Goal: Task Accomplishment & Management: Use online tool/utility

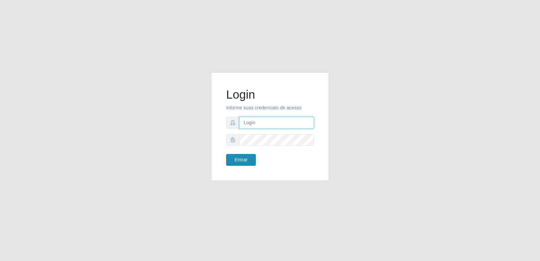
type input "[PERSON_NAME][EMAIL_ADDRESS][DOMAIN_NAME]"
click at [250, 162] on button "Entrar" at bounding box center [241, 160] width 30 height 12
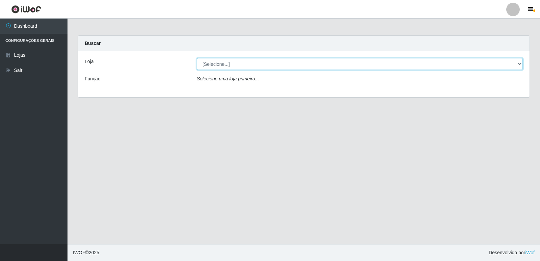
click at [247, 67] on select "[Selecione...] Hiper Queiroz - [GEOGRAPHIC_DATA] [GEOGRAPHIC_DATA] [GEOGRAPHIC_…" at bounding box center [360, 64] width 326 height 12
select select "516"
click at [197, 58] on select "[Selecione...] Hiper Queiroz - [GEOGRAPHIC_DATA] [GEOGRAPHIC_DATA] [GEOGRAPHIC_…" at bounding box center [360, 64] width 326 height 12
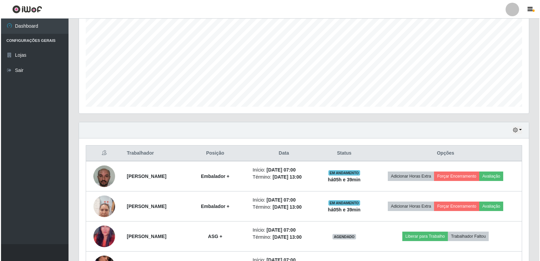
scroll to position [187, 0]
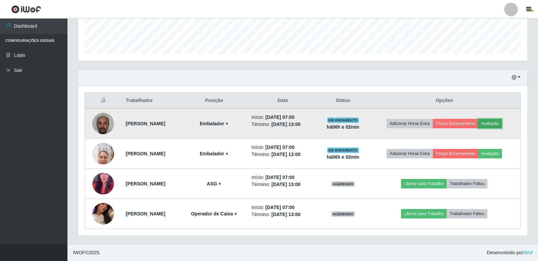
click at [498, 124] on button "Avaliação" at bounding box center [490, 123] width 24 height 9
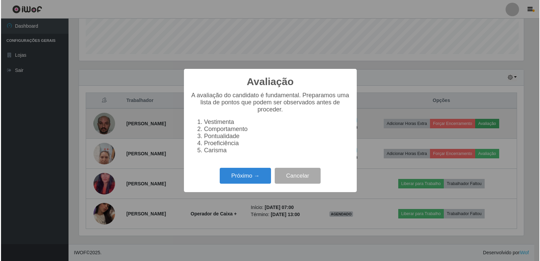
scroll to position [140, 447]
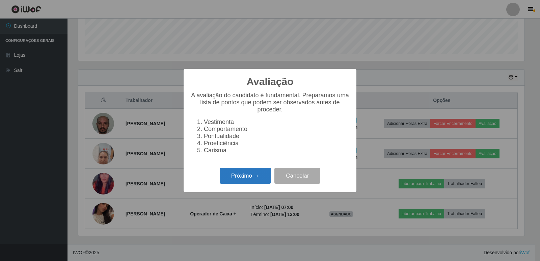
click at [236, 183] on button "Próximo →" at bounding box center [245, 176] width 51 height 16
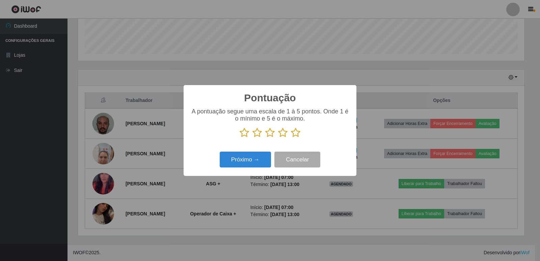
scroll to position [337451, 337144]
click at [245, 136] on icon at bounding box center [244, 133] width 9 height 10
click at [240, 138] on input "radio" at bounding box center [240, 138] width 0 height 0
click at [258, 136] on icon at bounding box center [257, 133] width 9 height 10
click at [253, 138] on input "radio" at bounding box center [253, 138] width 0 height 0
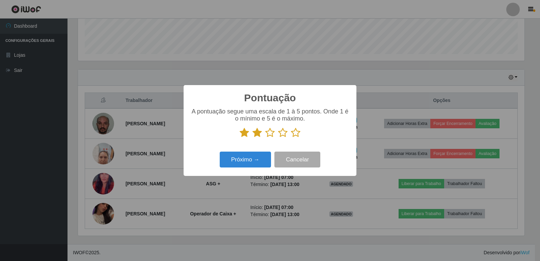
click at [271, 133] on icon at bounding box center [269, 133] width 9 height 10
click at [265, 138] on input "radio" at bounding box center [265, 138] width 0 height 0
click at [282, 134] on icon at bounding box center [282, 133] width 9 height 10
click at [278, 138] on input "radio" at bounding box center [278, 138] width 0 height 0
click at [295, 134] on icon at bounding box center [295, 133] width 9 height 10
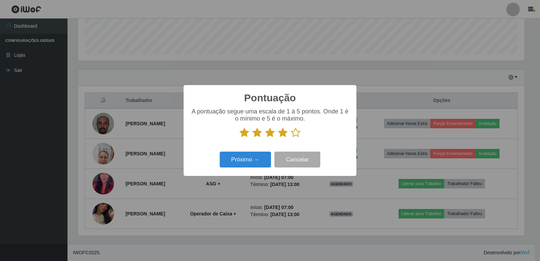
click at [291, 138] on input "radio" at bounding box center [291, 138] width 0 height 0
click at [245, 164] on button "Próximo →" at bounding box center [245, 160] width 51 height 16
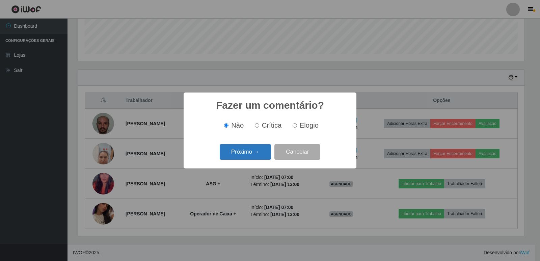
click at [250, 149] on button "Próximo →" at bounding box center [245, 152] width 51 height 16
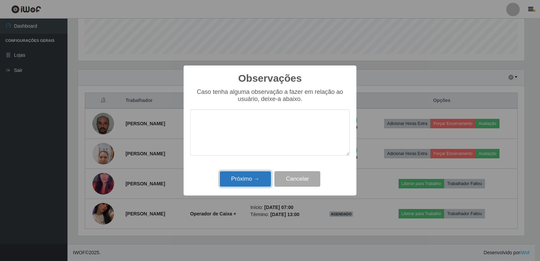
click at [241, 182] on button "Próximo →" at bounding box center [245, 179] width 51 height 16
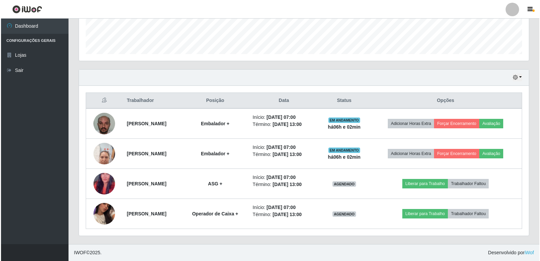
scroll to position [140, 450]
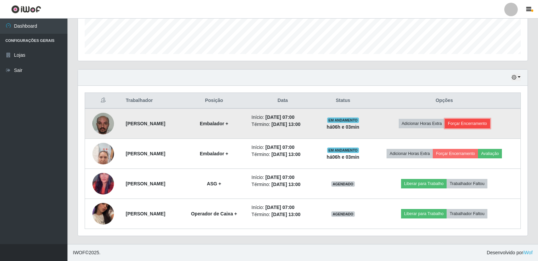
click at [468, 123] on button "Forçar Encerramento" at bounding box center [467, 123] width 45 height 9
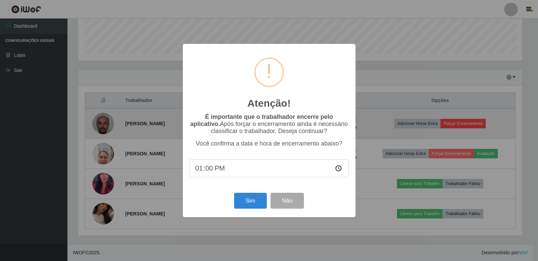
scroll to position [140, 447]
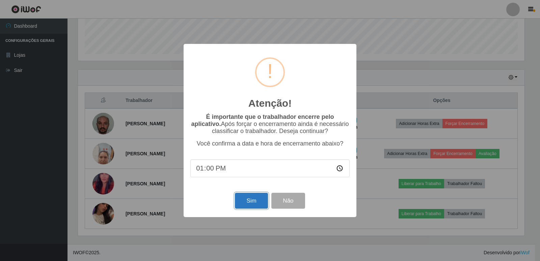
click at [258, 201] on button "Sim" at bounding box center [251, 201] width 33 height 16
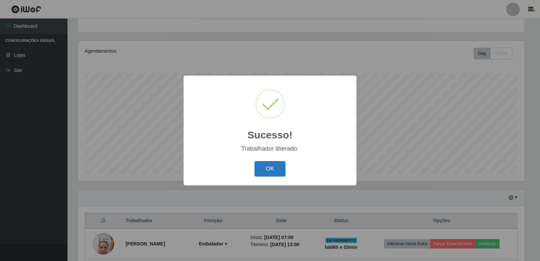
click at [270, 167] on button "OK" at bounding box center [270, 169] width 31 height 16
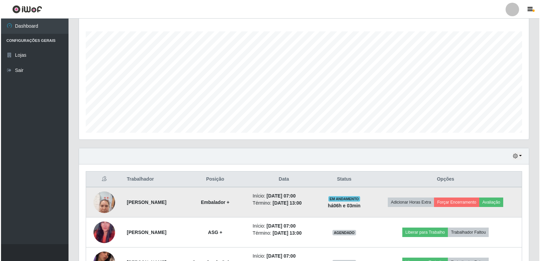
scroll to position [157, 0]
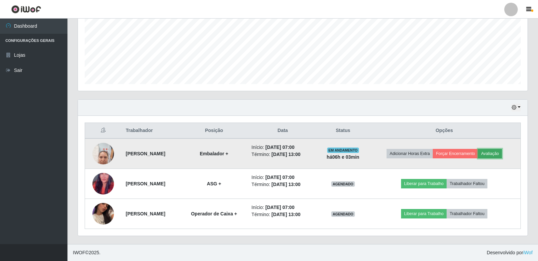
click at [495, 155] on button "Avaliação" at bounding box center [490, 153] width 24 height 9
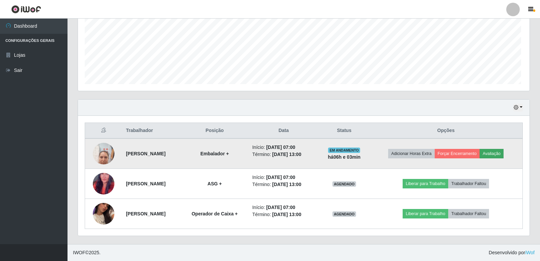
scroll to position [140, 447]
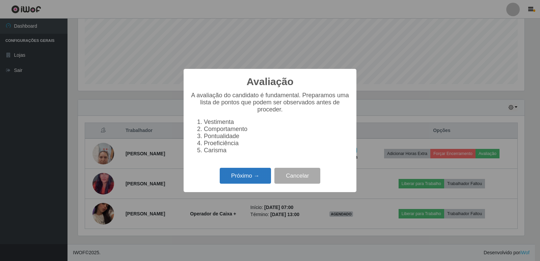
click at [260, 181] on button "Próximo →" at bounding box center [245, 176] width 51 height 16
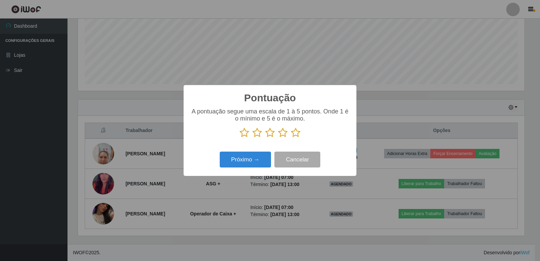
click at [245, 134] on icon at bounding box center [244, 133] width 9 height 10
click at [240, 138] on input "radio" at bounding box center [240, 138] width 0 height 0
click at [260, 136] on icon at bounding box center [257, 133] width 9 height 10
click at [253, 138] on input "radio" at bounding box center [253, 138] width 0 height 0
click at [274, 134] on icon at bounding box center [269, 133] width 9 height 10
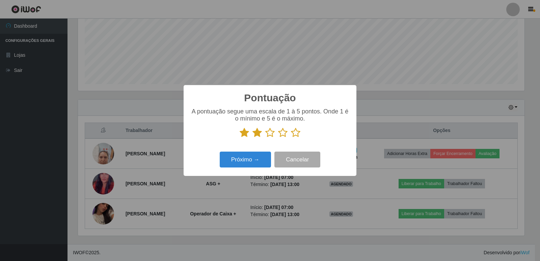
click at [265, 138] on input "radio" at bounding box center [265, 138] width 0 height 0
click at [284, 133] on icon at bounding box center [282, 133] width 9 height 10
click at [278, 138] on input "radio" at bounding box center [278, 138] width 0 height 0
click at [294, 149] on div "Pontuação × A pontuação segue uma escala de 1 à 5 pontos. Onde 1 é o mínimo e 5…" at bounding box center [270, 130] width 173 height 91
click at [297, 131] on icon at bounding box center [295, 133] width 9 height 10
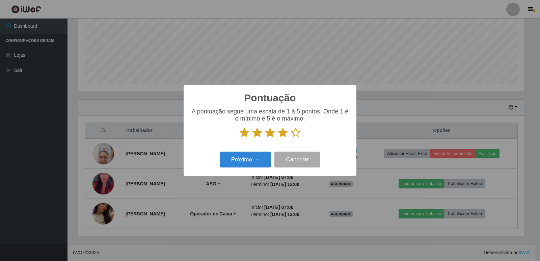
click at [291, 138] on input "radio" at bounding box center [291, 138] width 0 height 0
click at [239, 159] on button "Próximo →" at bounding box center [245, 160] width 51 height 16
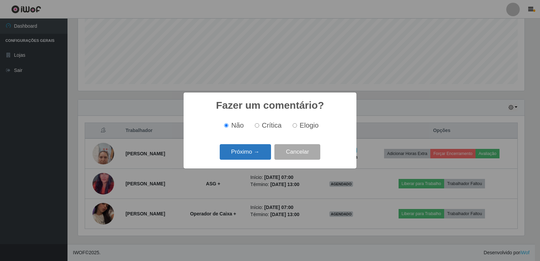
click at [241, 156] on button "Próximo →" at bounding box center [245, 152] width 51 height 16
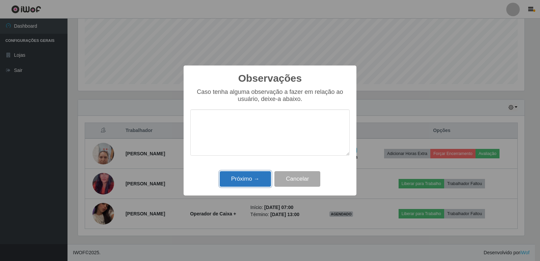
click at [241, 177] on button "Próximo →" at bounding box center [245, 179] width 51 height 16
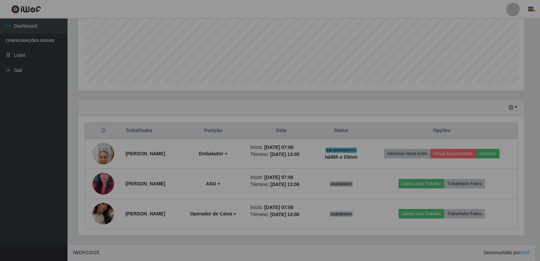
scroll to position [140, 450]
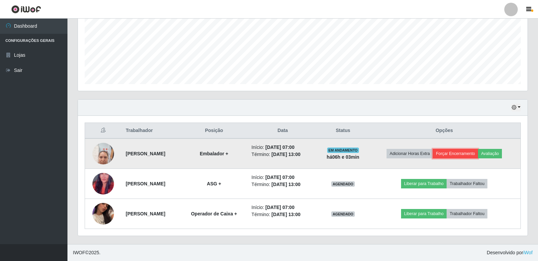
click at [474, 153] on button "Forçar Encerramento" at bounding box center [455, 153] width 45 height 9
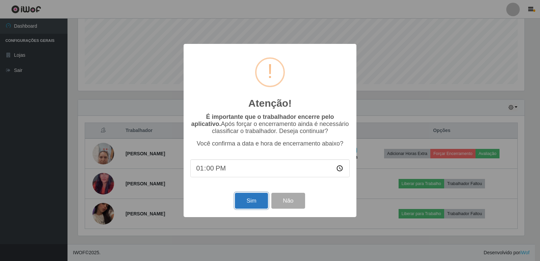
click at [255, 201] on button "Sim" at bounding box center [251, 201] width 33 height 16
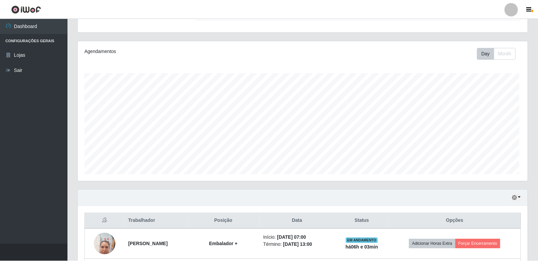
scroll to position [0, 0]
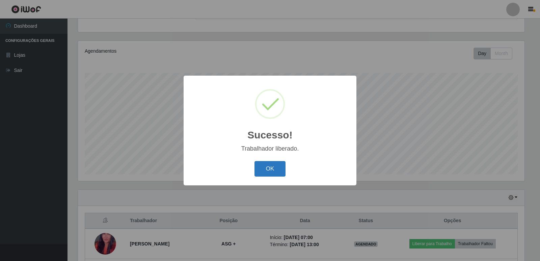
click at [271, 169] on button "OK" at bounding box center [270, 169] width 31 height 16
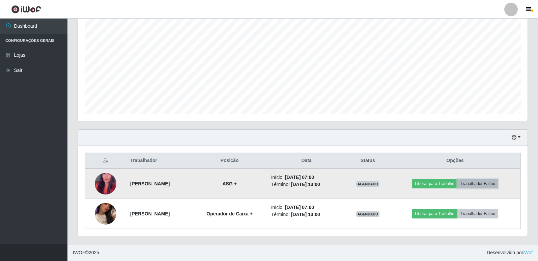
click at [496, 185] on button "Trabalhador Faltou" at bounding box center [478, 183] width 41 height 9
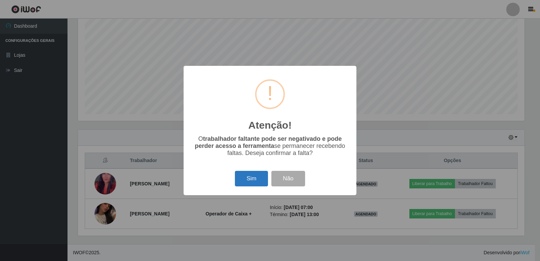
click at [245, 180] on button "Sim" at bounding box center [251, 179] width 33 height 16
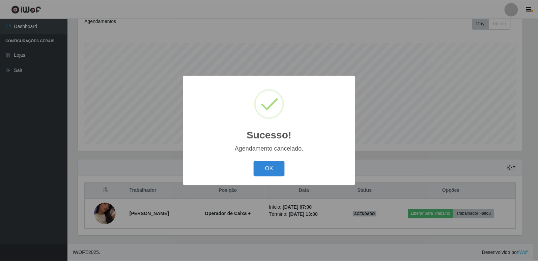
scroll to position [97, 0]
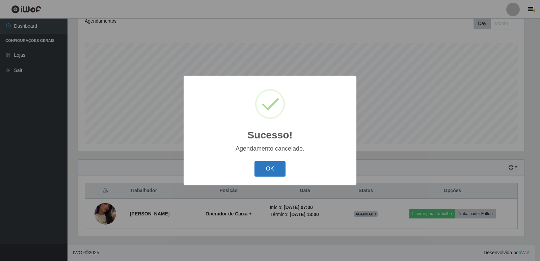
click at [270, 169] on button "OK" at bounding box center [270, 169] width 31 height 16
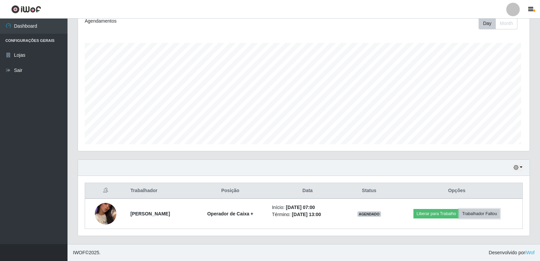
scroll to position [140, 450]
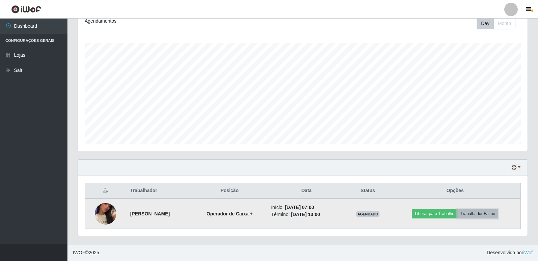
click at [489, 215] on button "Trabalhador Faltou" at bounding box center [478, 213] width 41 height 9
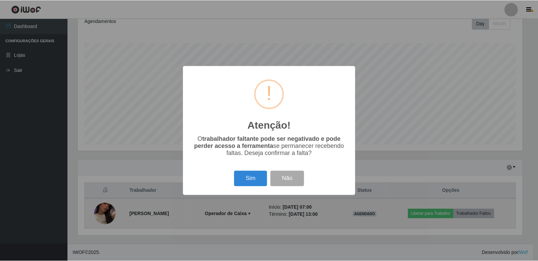
scroll to position [140, 447]
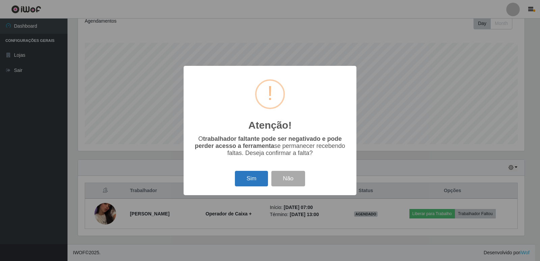
click at [248, 180] on button "Sim" at bounding box center [251, 179] width 33 height 16
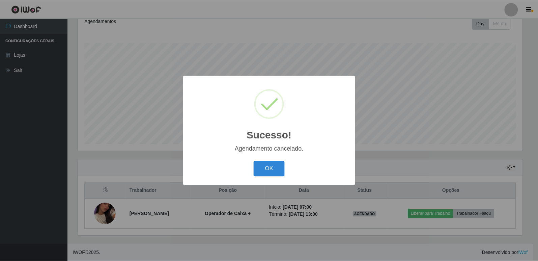
scroll to position [67, 0]
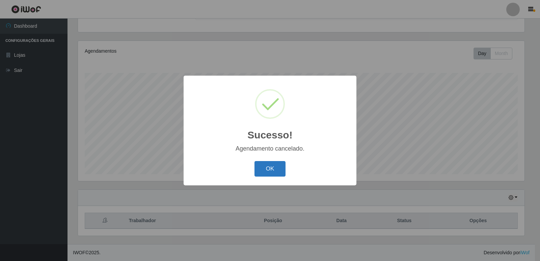
click at [267, 176] on button "OK" at bounding box center [270, 169] width 31 height 16
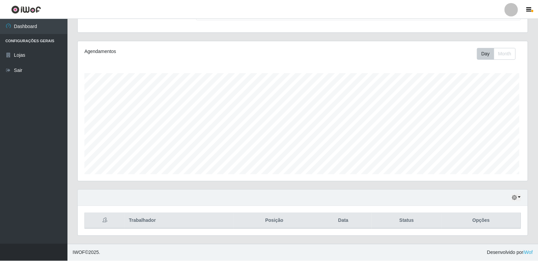
scroll to position [140, 450]
